Goal: Learn about a topic: Learn about a topic

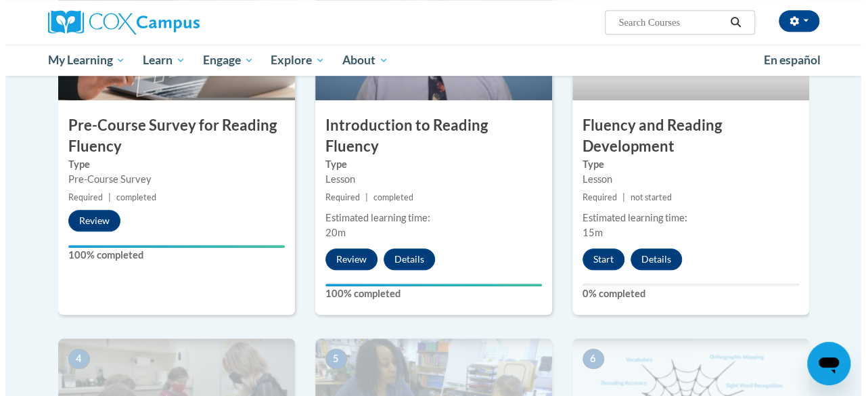
scroll to position [404, 0]
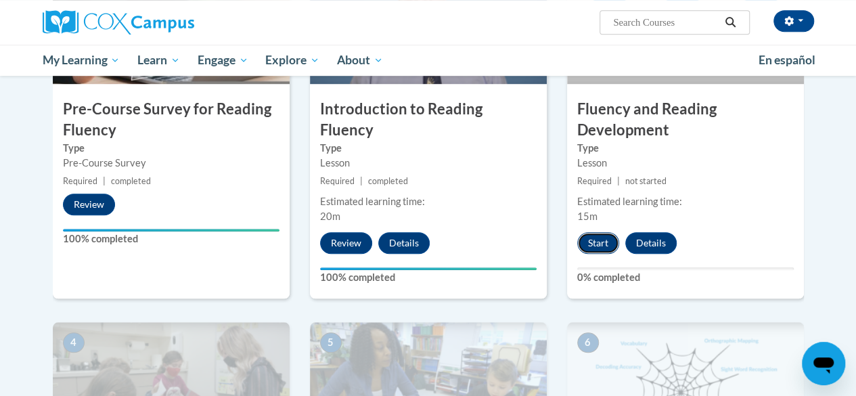
click at [610, 248] on button "Start" at bounding box center [598, 243] width 42 height 22
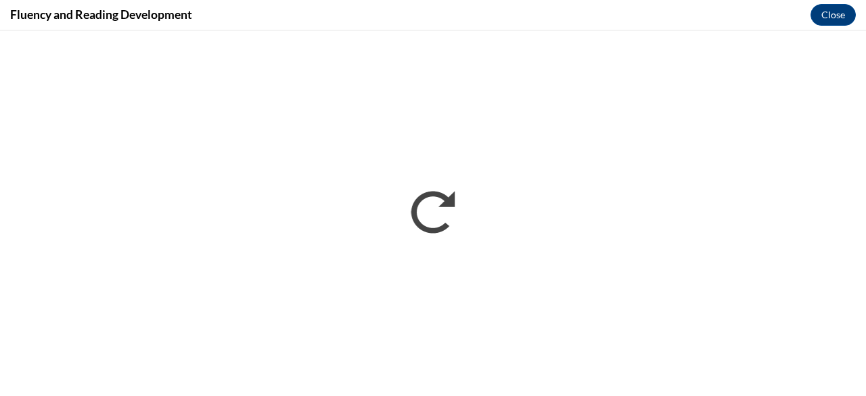
scroll to position [0, 0]
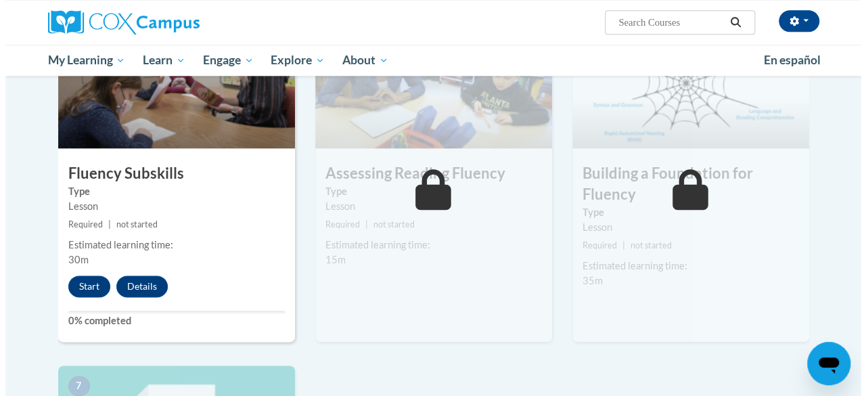
scroll to position [717, 0]
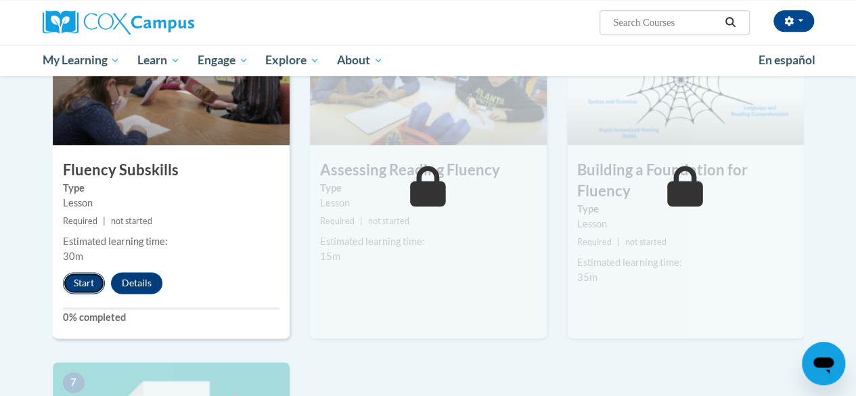
click at [83, 287] on button "Start" at bounding box center [84, 283] width 42 height 22
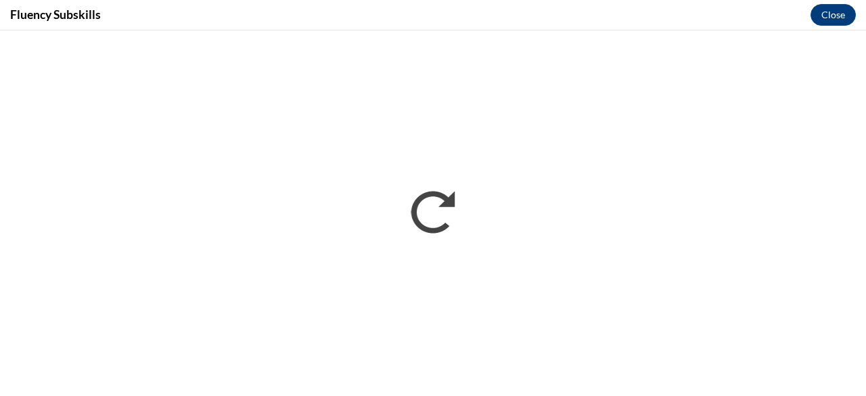
scroll to position [0, 0]
